Goal: Information Seeking & Learning: Find specific page/section

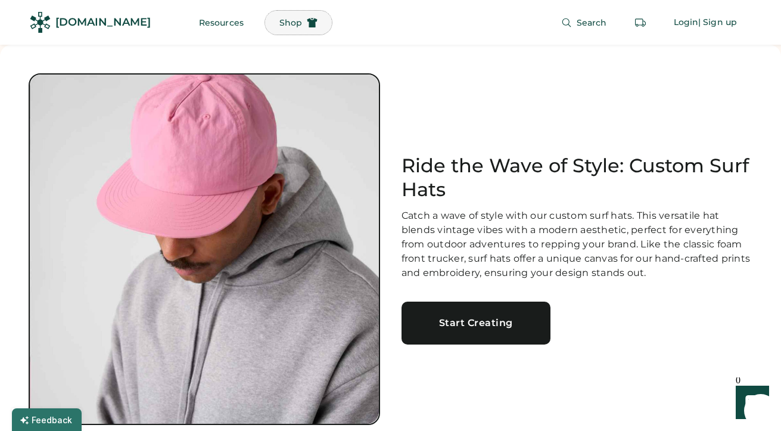
click at [279, 25] on span "Shop" at bounding box center [290, 22] width 23 height 8
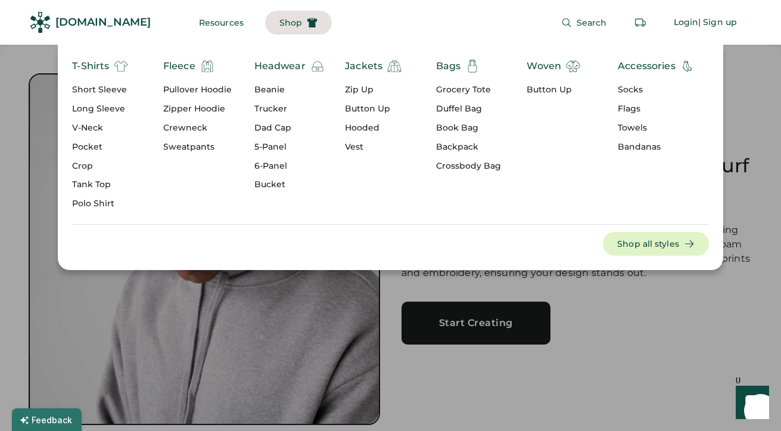
click at [420, 28] on div "Search Login | Sign up" at bounding box center [542, 22] width 420 height 45
click at [202, 20] on button "Resources" at bounding box center [221, 23] width 73 height 24
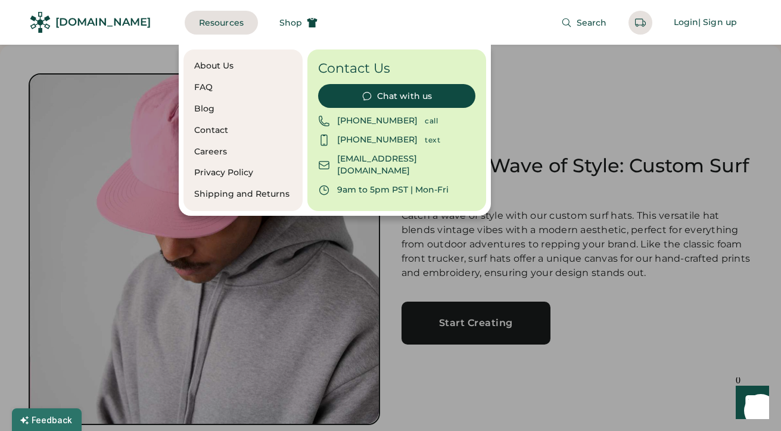
click at [202, 89] on div "FAQ" at bounding box center [243, 88] width 98 height 12
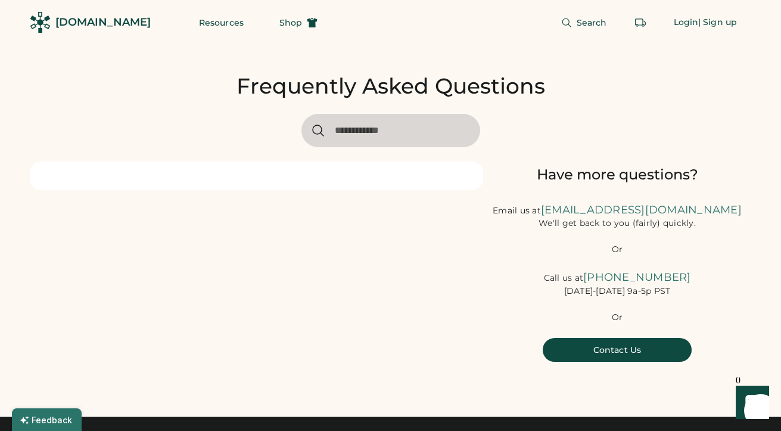
click at [371, 132] on input "input" at bounding box center [391, 130] width 179 height 33
type input "****"
